Goal: Task Accomplishment & Management: Use online tool/utility

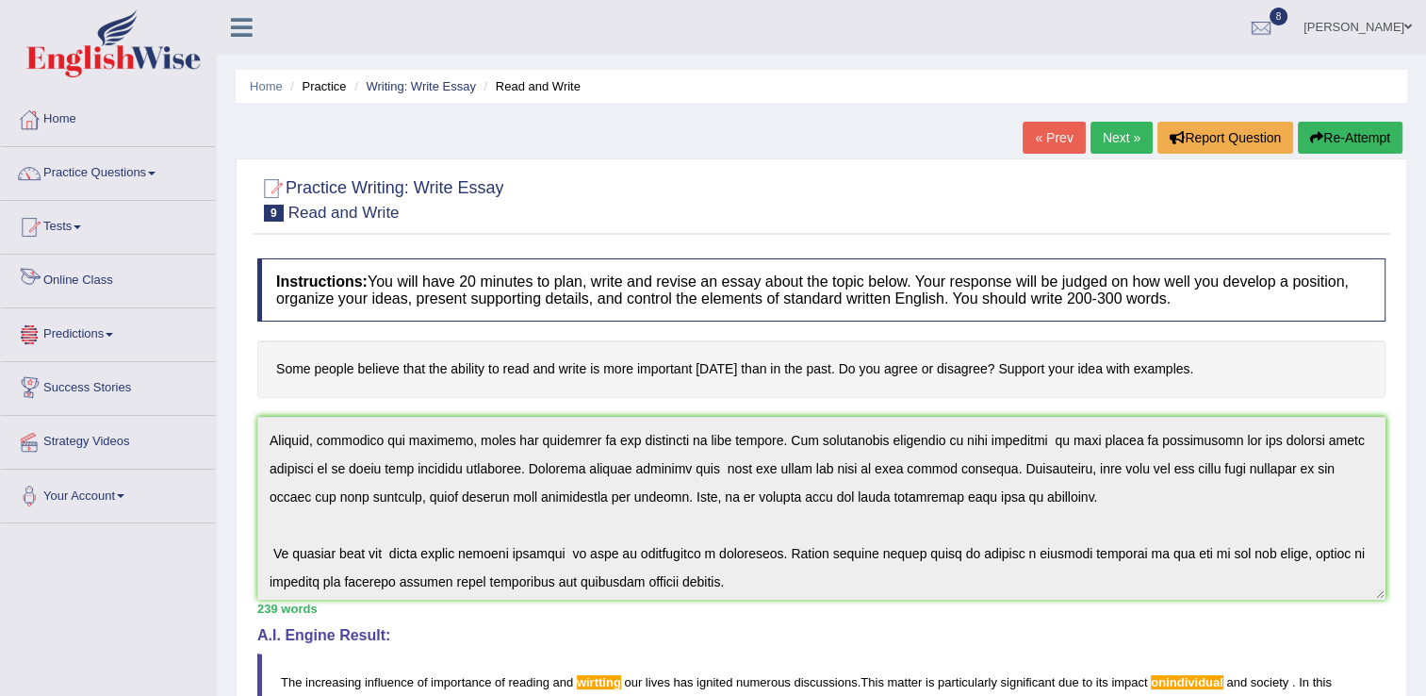
click at [121, 293] on link "Online Class" at bounding box center [108, 278] width 215 height 47
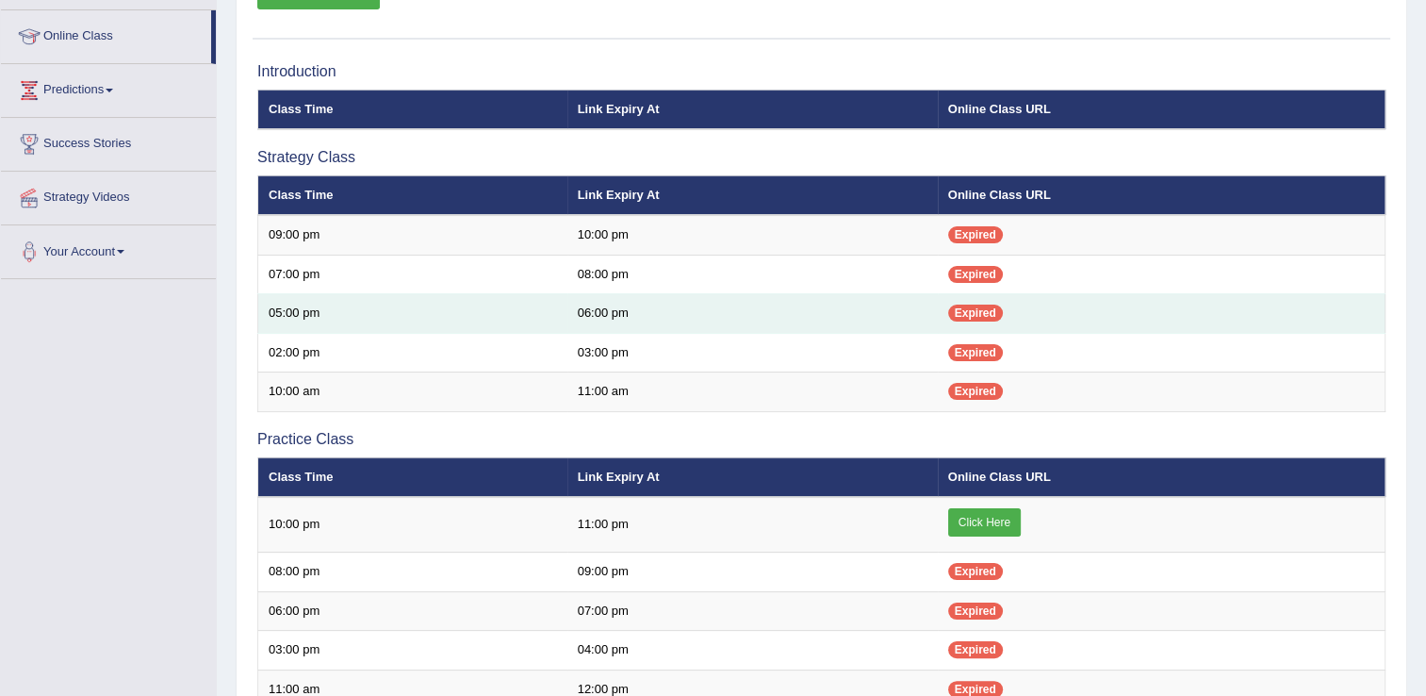
scroll to position [339, 0]
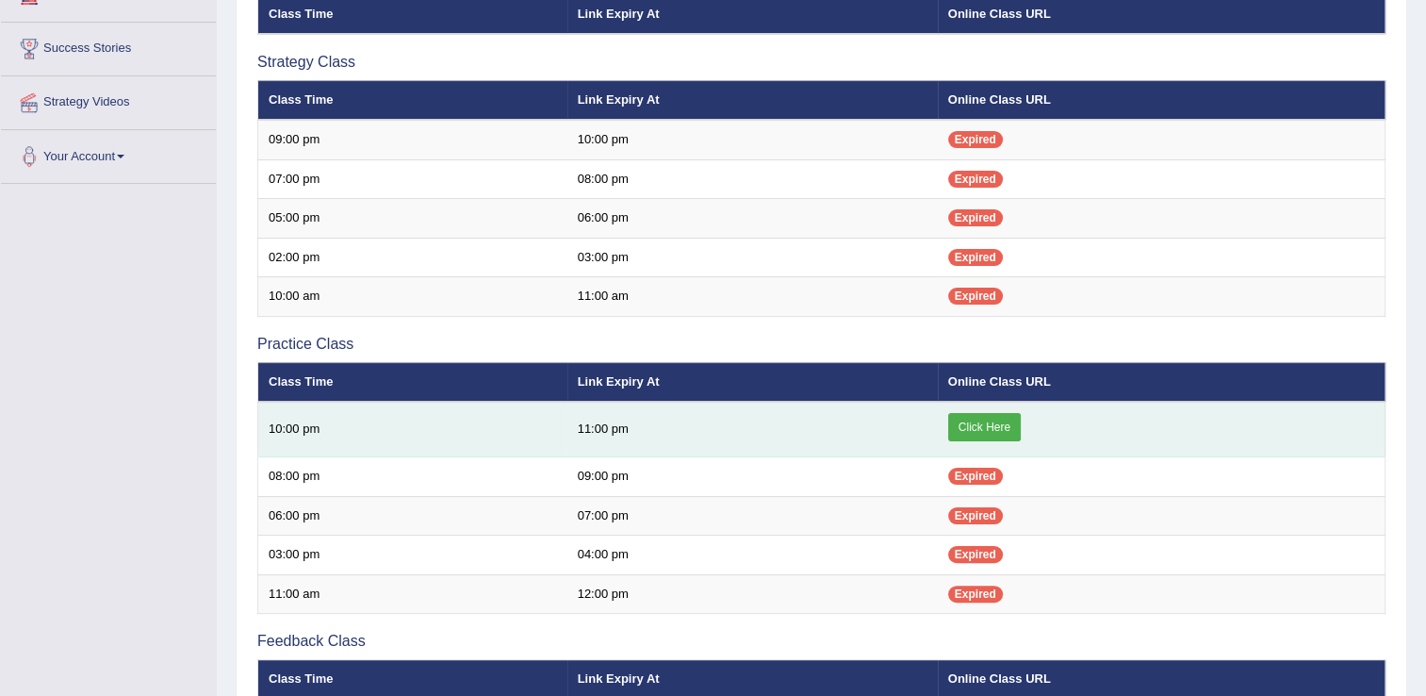
click at [981, 420] on link "Click Here" at bounding box center [984, 427] width 73 height 28
